Goal: Communication & Community: Answer question/provide support

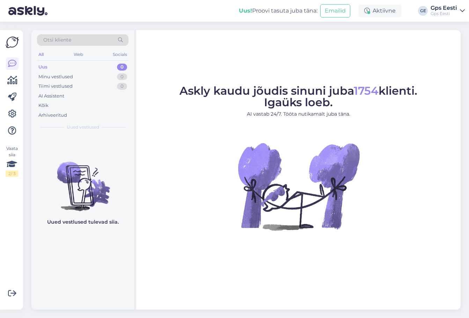
click at [196, 205] on figure "Askly kaudu jõudis sinuni juba 1754 klienti. Igaüks loeb. AI vastab 24/7. Tööta…" at bounding box center [298, 167] width 312 height 164
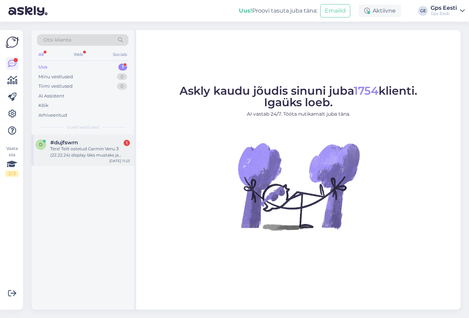
click at [83, 145] on div "#dujfswrn 1" at bounding box center [90, 142] width 80 height 6
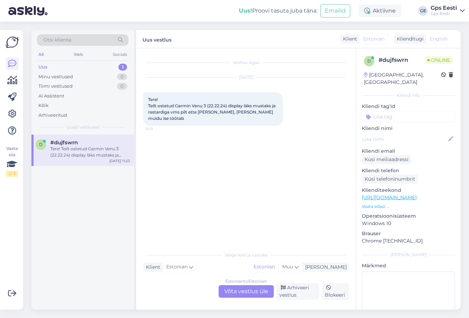
click at [237, 291] on div "Estonian to Estonian Võta vestlus üle" at bounding box center [246, 291] width 55 height 13
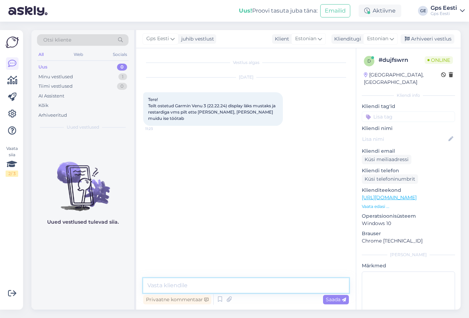
click at [211, 285] on textarea at bounding box center [246, 285] width 206 height 15
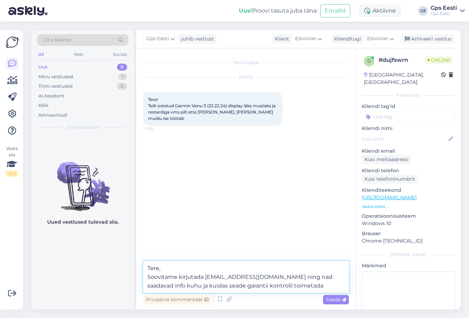
type textarea "Tere, Soovitame kirjutada abi@gpseesti.ee ning nad saadavad info kuhu ja kuidas…"
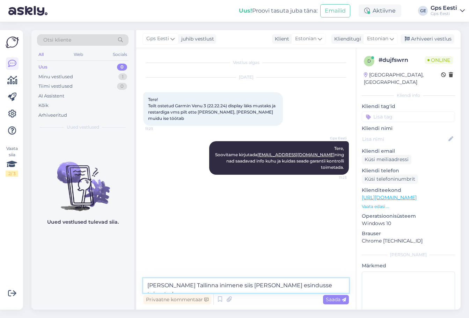
type textarea "Kui olete Tallinna inimene siis võite kella esindusse toimetada."
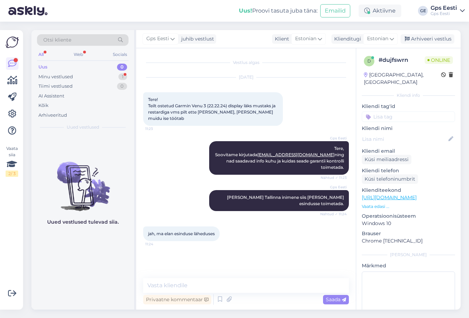
click at [399, 194] on link "https://www.gpseesti.ee/?utm_source=google&utm_medium=cpc&utm_campaign=search_g…" at bounding box center [389, 197] width 55 height 6
click at [213, 281] on textarea at bounding box center [246, 285] width 206 height 15
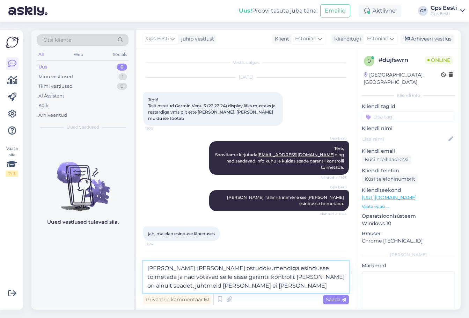
type textarea "Siis soovitame kella koos ostudokumendiga esindusse toimetada ja nad võtavad se…"
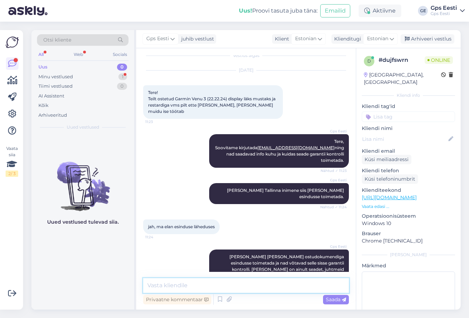
scroll to position [37, 0]
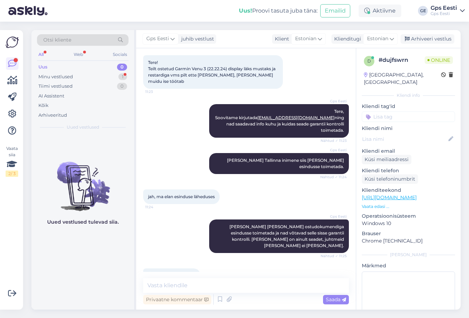
click at [53, 267] on div "Uued vestlused tulevad siia." at bounding box center [82, 221] width 103 height 175
click at [199, 283] on textarea at bounding box center [246, 285] width 206 height 15
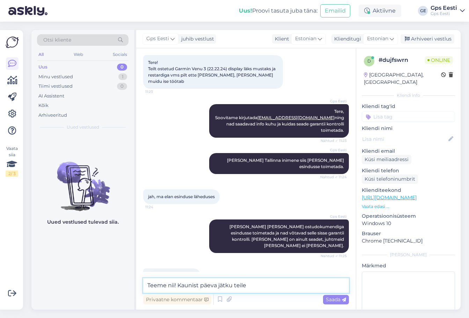
type textarea "Teeme nii! Kaunist päeva jätku teile!"
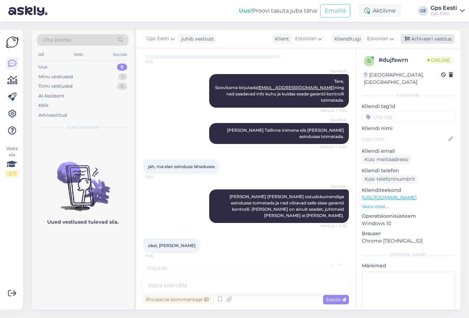
scroll to position [97, 0]
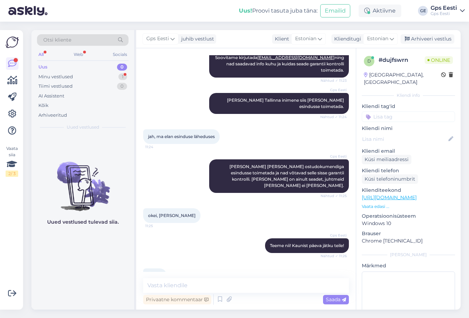
click at [194, 260] on div "tänud! 11:26" at bounding box center [246, 275] width 206 height 30
click at [44, 255] on div "Uued vestlused tulevad siia." at bounding box center [82, 221] width 103 height 175
click at [61, 74] on div "Minu vestlused" at bounding box center [55, 76] width 35 height 7
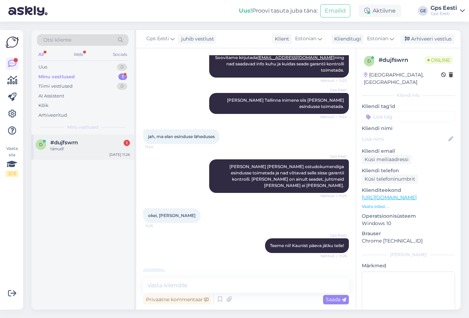
click at [68, 143] on span "#dujfswrn" at bounding box center [64, 142] width 28 height 6
drag, startPoint x: 75, startPoint y: 207, endPoint x: 83, endPoint y: 206, distance: 8.8
click at [76, 207] on div "d #dujfswrn tänud! Sep 25 11:26" at bounding box center [82, 221] width 103 height 175
click at [417, 40] on div "Arhiveeri vestlus" at bounding box center [427, 38] width 54 height 9
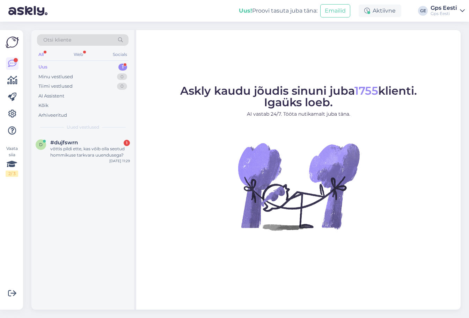
drag, startPoint x: 93, startPoint y: 146, endPoint x: 103, endPoint y: 172, distance: 27.3
click at [93, 146] on div "võttis pildi ette, kas võib olla seotud hommikuse tarkvara uuendusega?" at bounding box center [90, 152] width 80 height 13
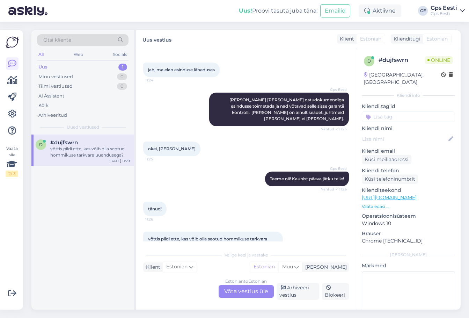
click at [255, 295] on div "Estonian to Estonian Võta vestlus üle" at bounding box center [246, 291] width 55 height 13
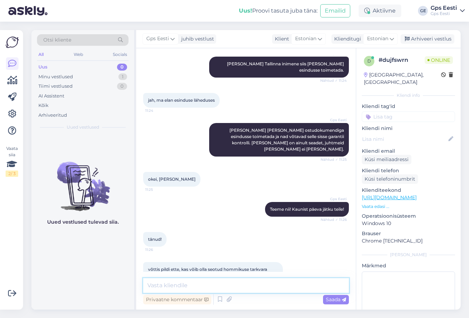
click at [224, 288] on textarea at bounding box center [246, 285] width 206 height 15
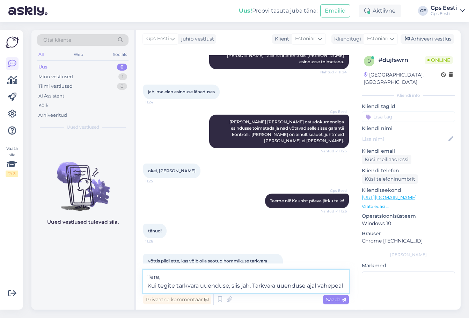
scroll to position [150, 0]
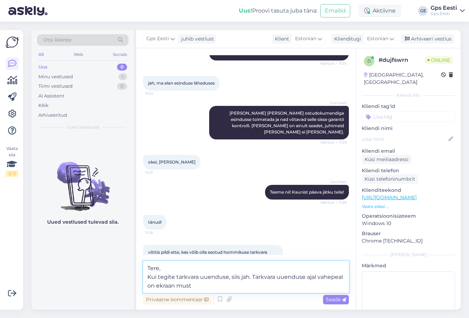
type textarea "Tere, Kui tegite tarkvara uuenduse, siis jah. Tarkvara uuenduse ajal vahepeal o…"
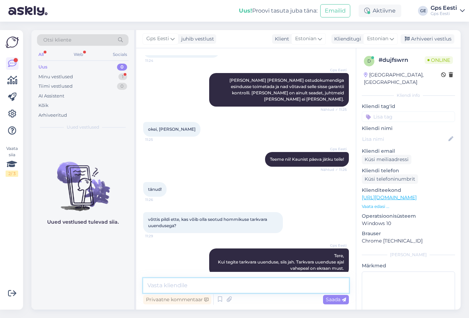
scroll to position [212, 0]
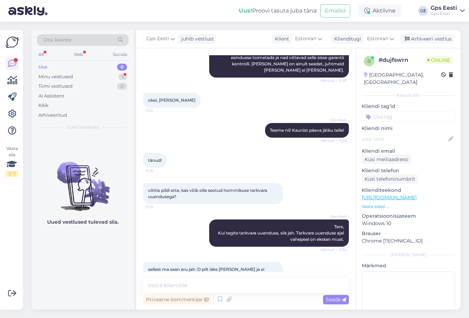
click at [91, 252] on div "Uued vestlused tulevad siia." at bounding box center [82, 221] width 103 height 175
click at [269, 287] on textarea at bounding box center [246, 285] width 206 height 15
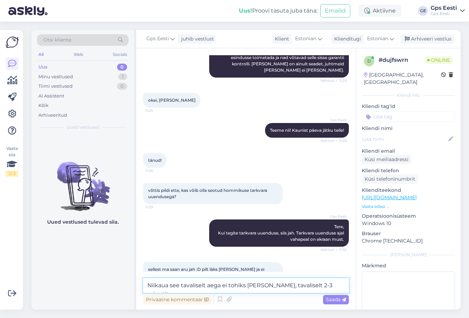
type textarea "Niikaua see tavaliselt aega ei tohiks võtta, tavaliselt 2-3 minutit."
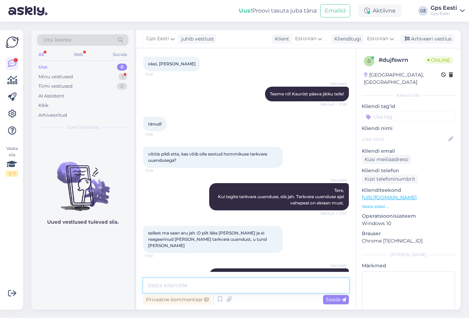
scroll to position [291, 0]
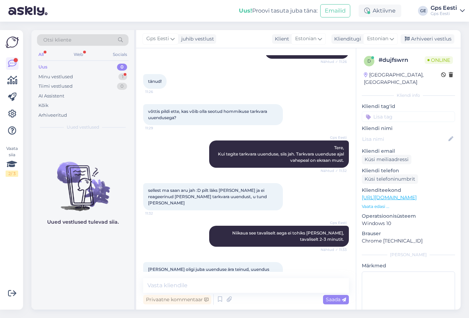
click at [91, 287] on div "Uued vestlused tulevad siia." at bounding box center [82, 221] width 103 height 175
click at [199, 262] on div "kell oligi juba uuenduse ära teinud, uuendus kestiski 2-3min, ma püüan aru saad…" at bounding box center [213, 275] width 140 height 27
click at [175, 287] on textarea at bounding box center [246, 285] width 206 height 15
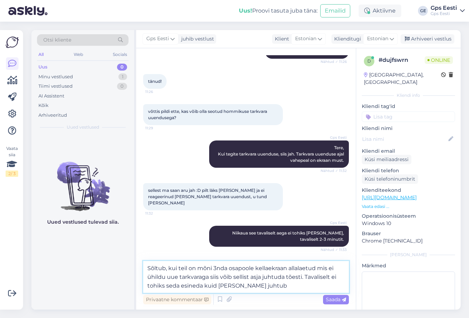
type textarea "Sõltub, kui teil on mõni 3nda osapoole kellaekraan allalaetud mis ei ühildu uue…"
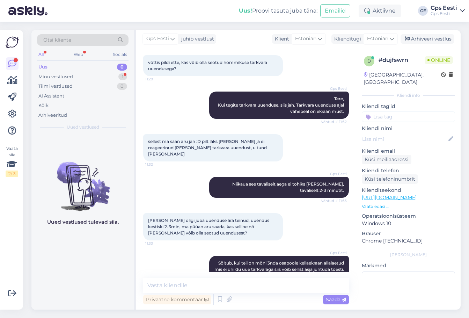
scroll to position [376, 0]
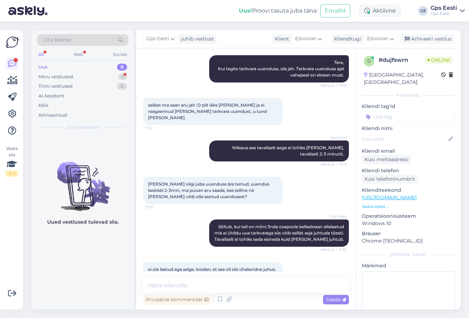
drag, startPoint x: 108, startPoint y: 245, endPoint x: 104, endPoint y: 255, distance: 9.9
click at [107, 245] on div "Uued vestlused tulevad siia." at bounding box center [82, 221] width 103 height 175
click at [188, 283] on textarea at bounding box center [246, 285] width 206 height 15
type textarea ">"
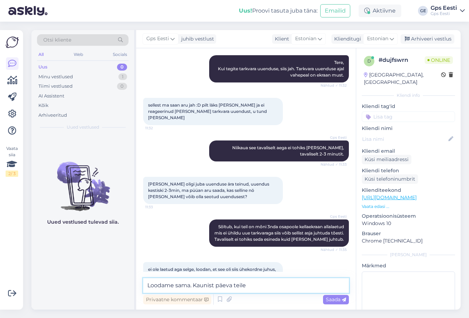
type textarea "Loodame sama. Kaunist päeva teile!"
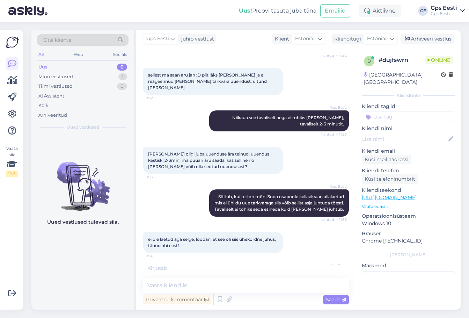
scroll to position [436, 0]
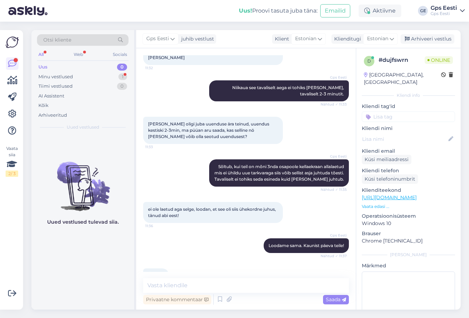
click at [198, 260] on div "Teile ka! 11:37" at bounding box center [246, 275] width 206 height 30
drag, startPoint x: 427, startPoint y: 37, endPoint x: 258, endPoint y: 0, distance: 173.6
click at [427, 37] on div "Arhiveeri vestlus" at bounding box center [427, 38] width 54 height 9
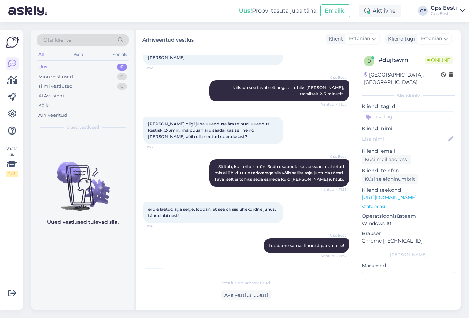
scroll to position [439, 0]
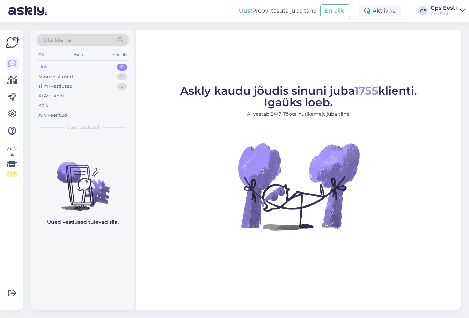
click at [428, 13] on div "Uus! Proovi tasuta juba täna: Emailid Aktiivne GE Gps Eesti Gps Eesti" at bounding box center [234, 11] width 469 height 22
click at [377, 10] on div "Aktiivne" at bounding box center [380, 11] width 43 height 13
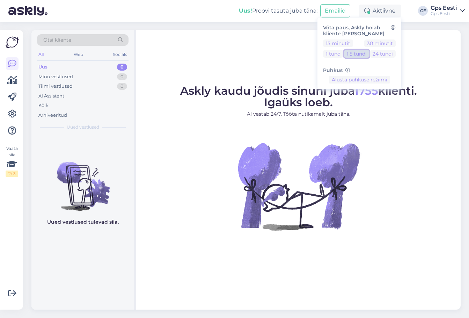
click at [355, 54] on button "1.5 tundi" at bounding box center [356, 54] width 25 height 8
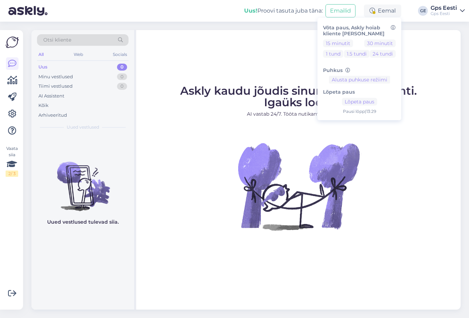
click at [247, 56] on div "Askly kaudu jõudis sinuni juba 1755 klienti. Igaüks loeb. AI vastab 24/7. Tööta…" at bounding box center [298, 169] width 324 height 279
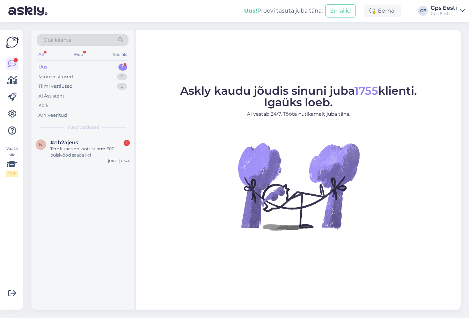
drag, startPoint x: 67, startPoint y: 147, endPoint x: 91, endPoint y: 170, distance: 33.3
click at [67, 147] on div "Tere kunas on lootust hrm 600 pulsivööd saada l-xl" at bounding box center [90, 152] width 80 height 13
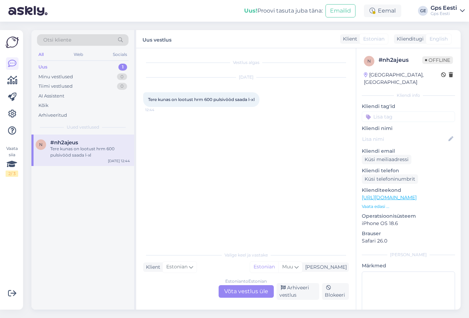
click at [244, 291] on div "Estonian to Estonian Võta vestlus üle" at bounding box center [246, 291] width 55 height 13
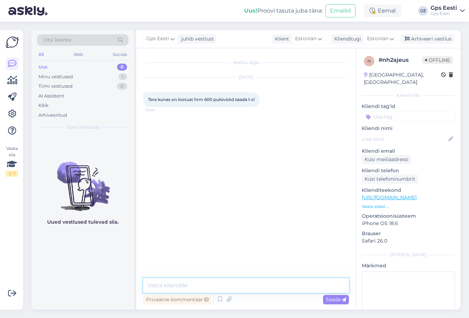
click at [224, 289] on textarea at bounding box center [246, 285] width 206 height 15
type textarea "Tere, Hetke info alusel saabub uus partii oktoobri kesksel."
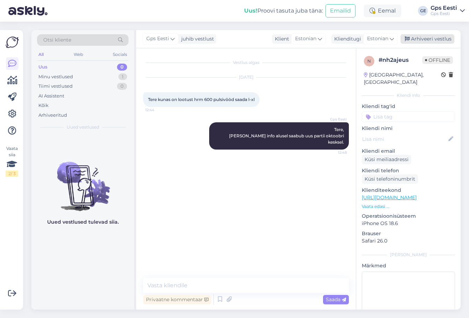
click at [426, 35] on div "Arhiveeri vestlus" at bounding box center [427, 38] width 54 height 9
